Goal: Transaction & Acquisition: Purchase product/service

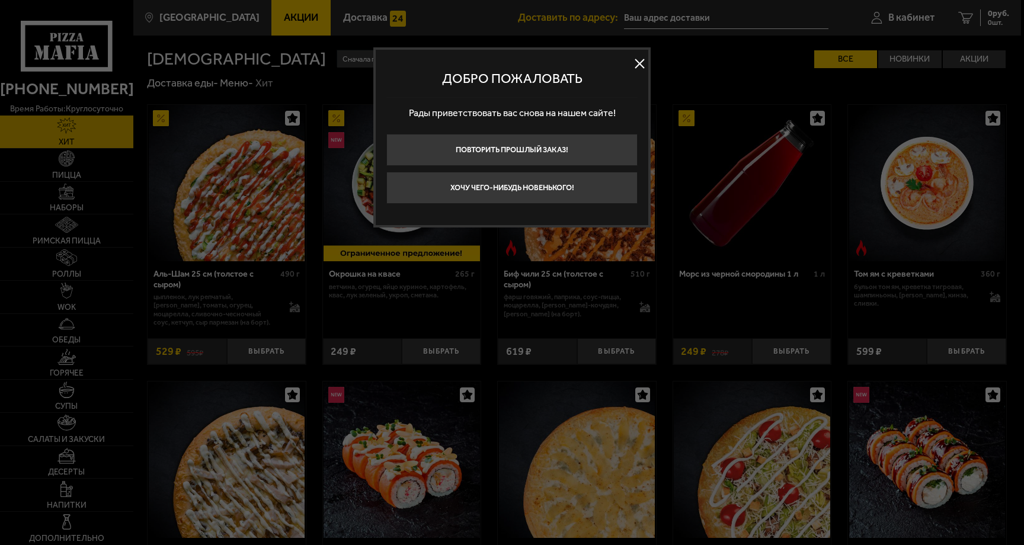
type input "3-я линия 1-й половины, 53"
click at [561, 146] on button "Повторить прошлый заказ!" at bounding box center [511, 150] width 251 height 32
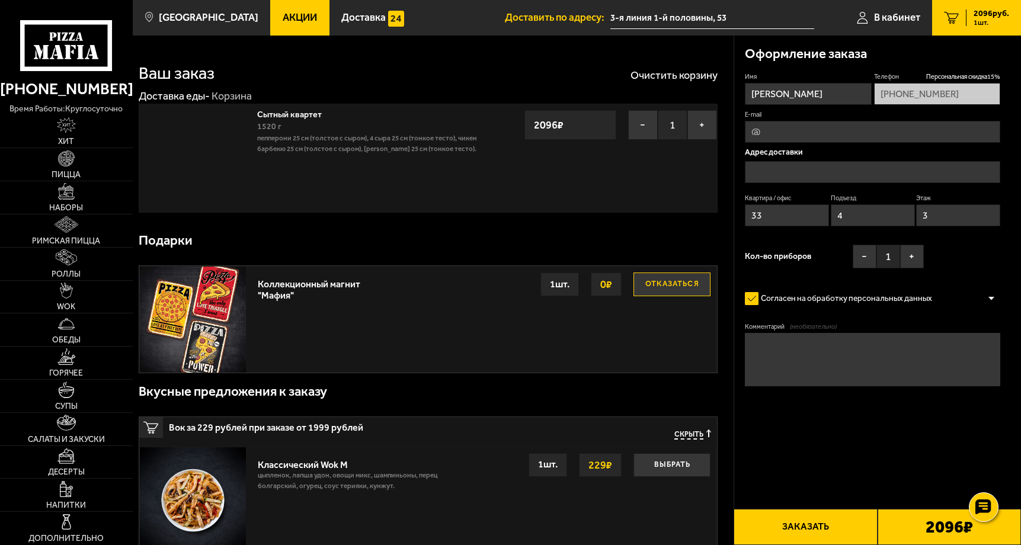
type input "3-я линия 1-й половины, 53"
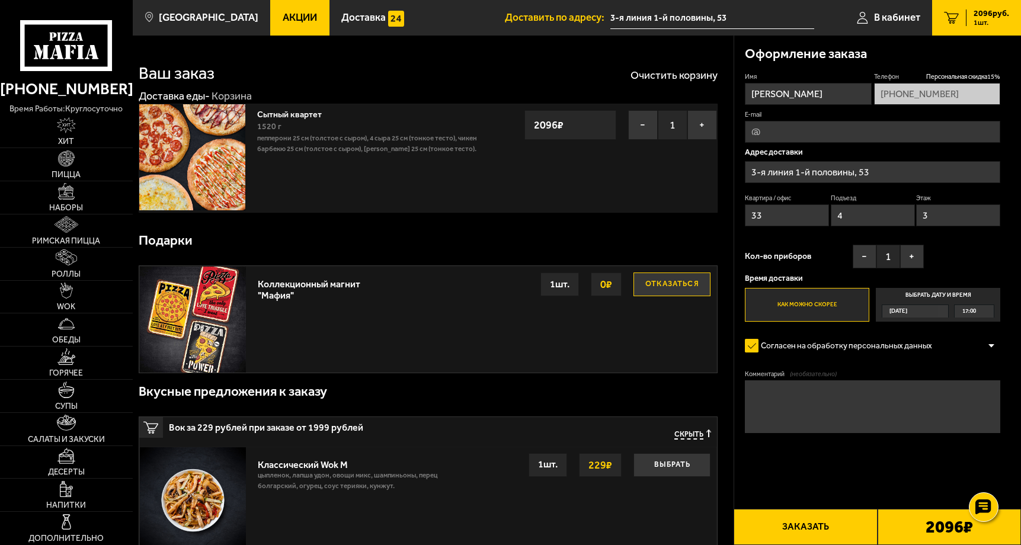
click at [972, 27] on link "1 2096 руб. 1 шт." at bounding box center [976, 18] width 89 height 36
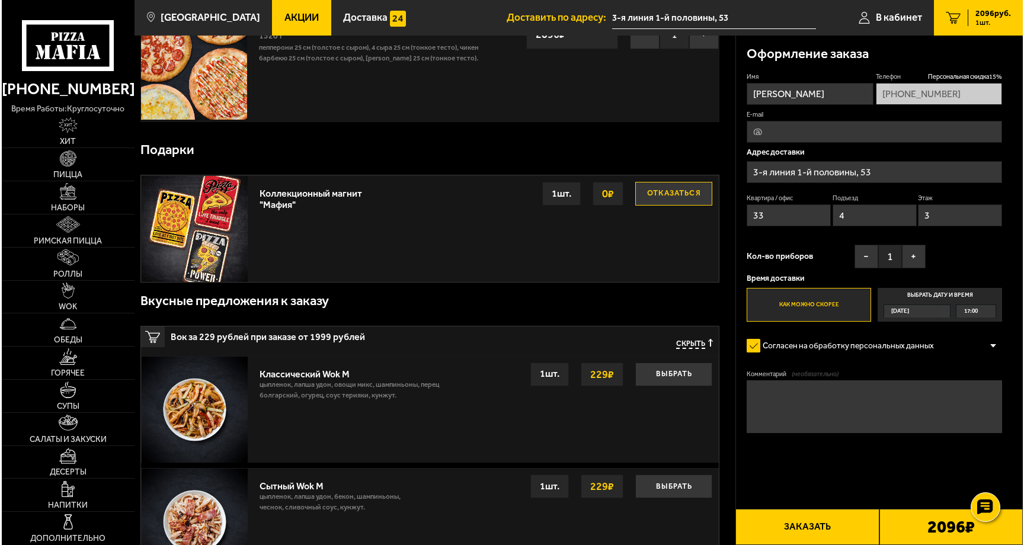
scroll to position [119, 0]
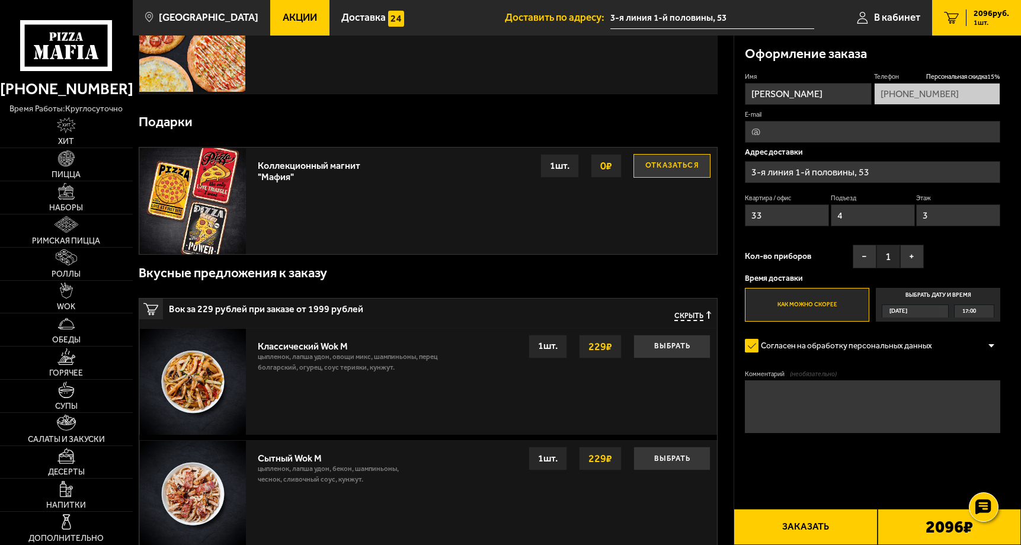
click at [808, 527] on button "Заказать" at bounding box center [805, 527] width 143 height 36
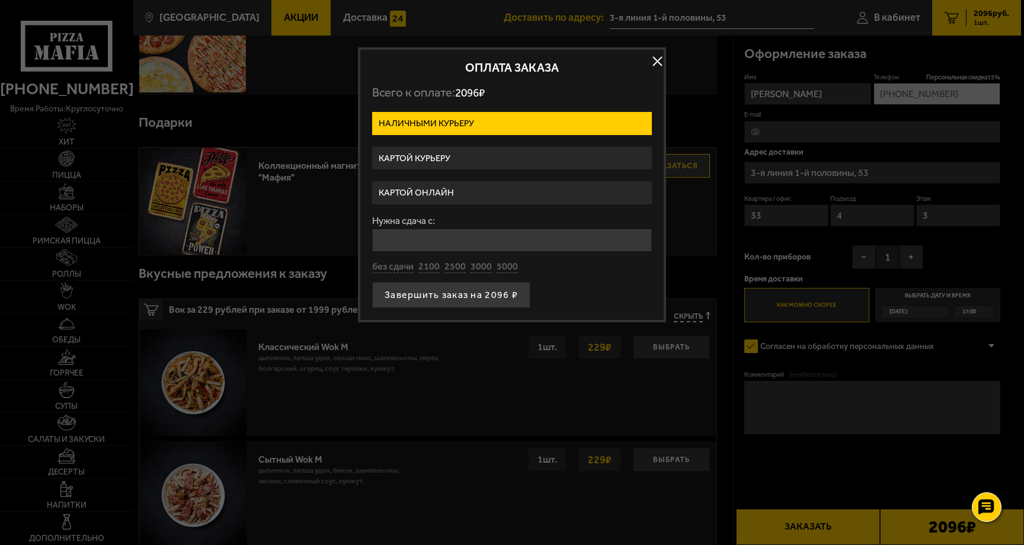
click at [423, 158] on label "Картой курьеру" at bounding box center [512, 158] width 280 height 23
click at [0, 0] on input "Картой курьеру" at bounding box center [0, 0] width 0 height 0
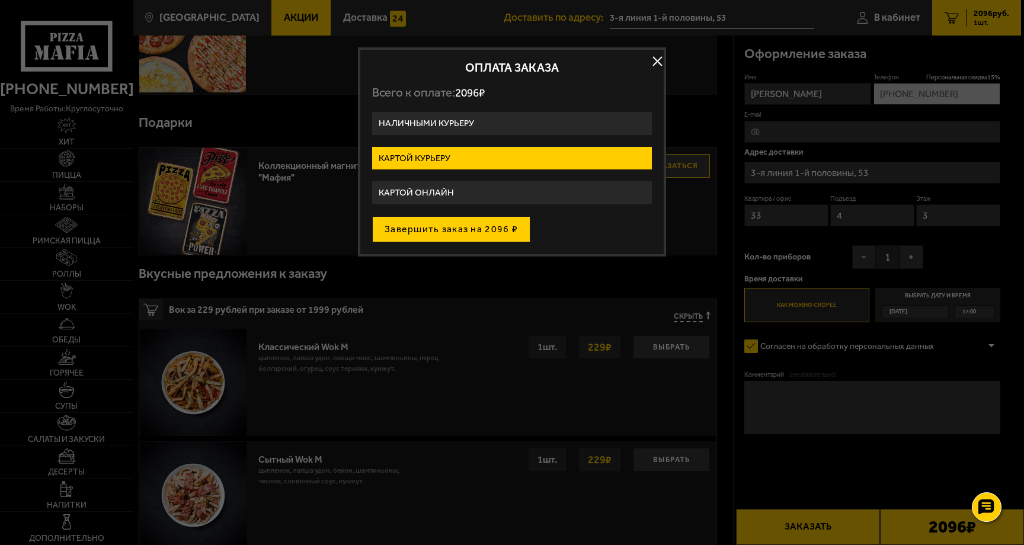
click at [432, 234] on button "Завершить заказ на 2096 ₽" at bounding box center [451, 229] width 158 height 26
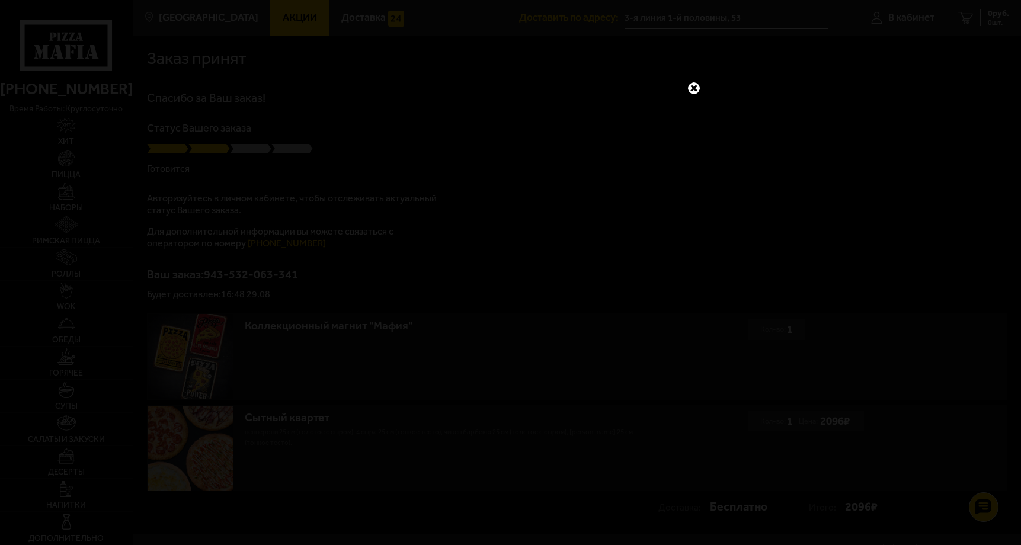
click at [696, 86] on link at bounding box center [693, 88] width 15 height 15
